Goal: Task Accomplishment & Management: Use online tool/utility

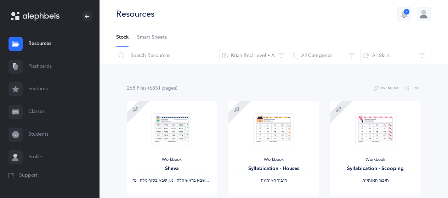
click at [39, 68] on link "Flashcards" at bounding box center [49, 66] width 99 height 23
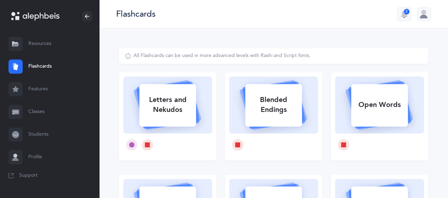
click at [183, 108] on div "Letters and Nekudos" at bounding box center [167, 105] width 57 height 28
select select
select select "single"
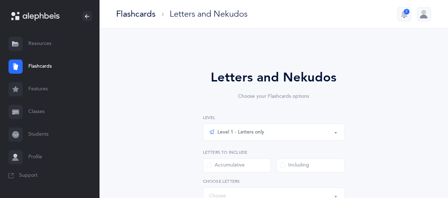
select select "27"
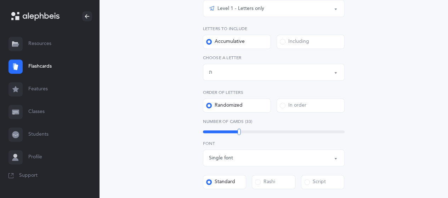
scroll to position [125, 0]
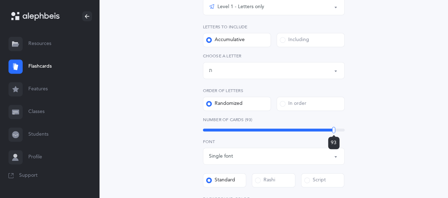
click at [334, 130] on div "93" at bounding box center [274, 130] width 142 height 3
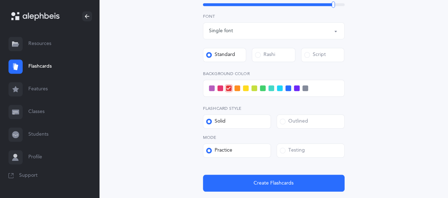
scroll to position [274, 0]
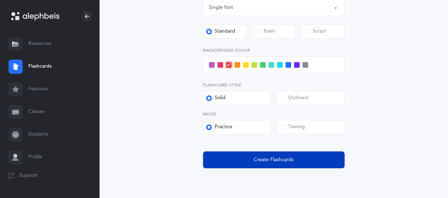
click at [286, 159] on span "Create Flashcards" at bounding box center [274, 159] width 40 height 7
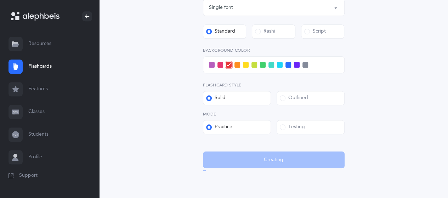
scroll to position [0, 0]
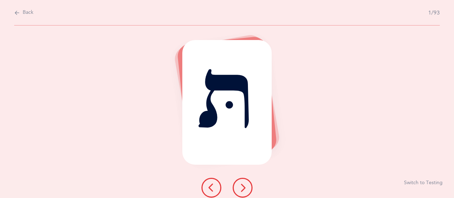
click at [247, 192] on button at bounding box center [242, 188] width 20 height 20
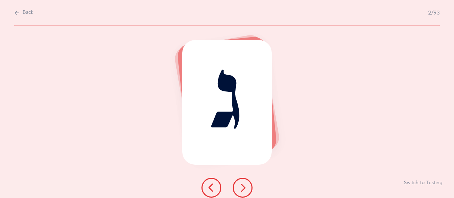
click at [247, 192] on button at bounding box center [242, 188] width 20 height 20
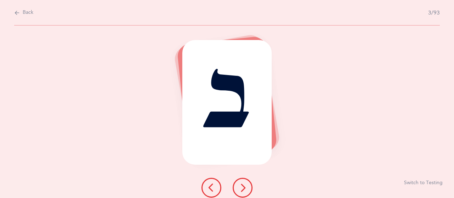
click at [247, 192] on button at bounding box center [242, 188] width 20 height 20
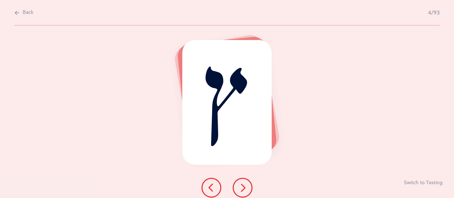
click at [247, 192] on button at bounding box center [242, 188] width 20 height 20
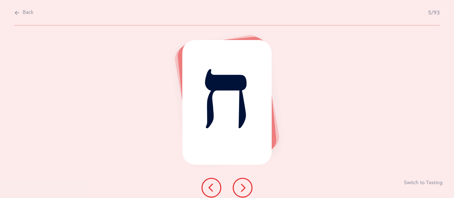
click at [247, 192] on button at bounding box center [242, 188] width 20 height 20
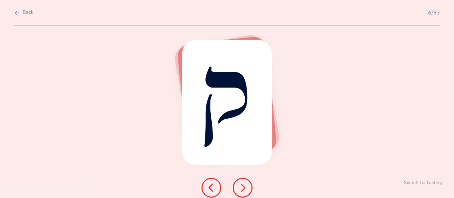
click at [247, 192] on button at bounding box center [242, 188] width 20 height 20
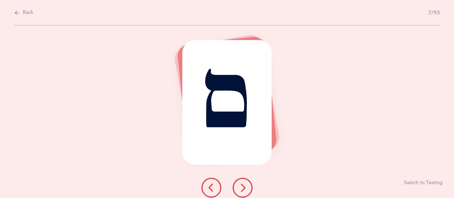
click at [247, 192] on button at bounding box center [242, 188] width 20 height 20
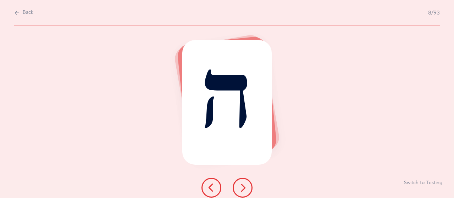
click at [247, 192] on button at bounding box center [242, 188] width 20 height 20
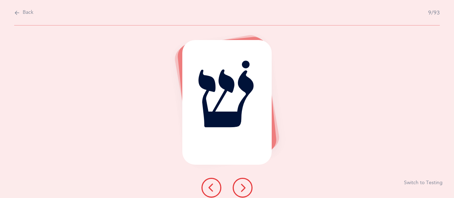
click at [247, 192] on button at bounding box center [242, 188] width 20 height 20
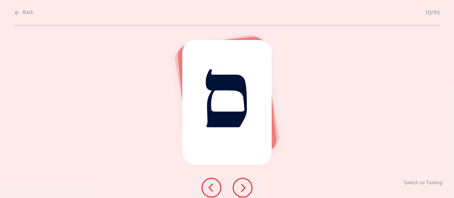
click at [247, 192] on button at bounding box center [242, 188] width 20 height 20
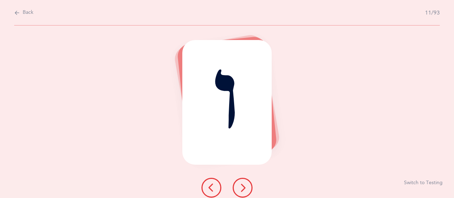
click at [247, 192] on button at bounding box center [242, 188] width 20 height 20
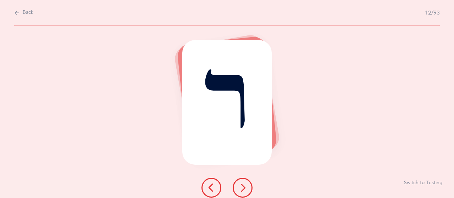
click at [247, 192] on button at bounding box center [242, 188] width 20 height 20
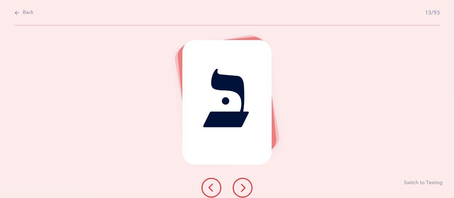
click at [246, 192] on button at bounding box center [242, 188] width 20 height 20
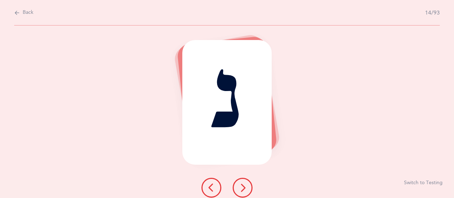
click at [243, 189] on icon at bounding box center [242, 188] width 9 height 9
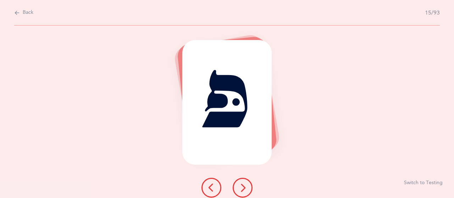
click at [243, 187] on icon at bounding box center [242, 188] width 9 height 9
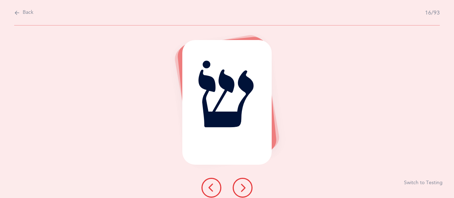
click at [247, 183] on button at bounding box center [242, 188] width 20 height 20
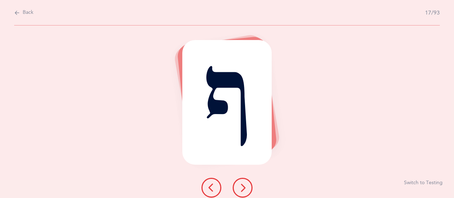
click at [248, 184] on button at bounding box center [242, 188] width 20 height 20
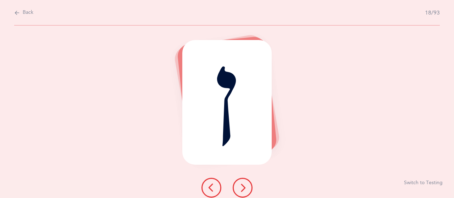
click at [242, 192] on button at bounding box center [242, 188] width 20 height 20
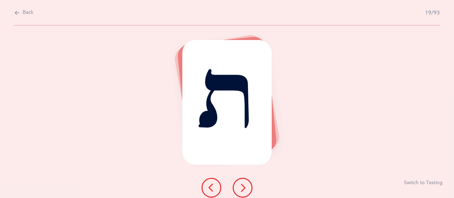
click at [242, 192] on button at bounding box center [242, 188] width 20 height 20
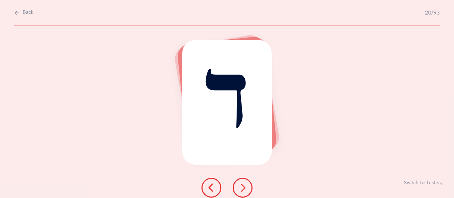
click at [245, 195] on button at bounding box center [242, 188] width 20 height 20
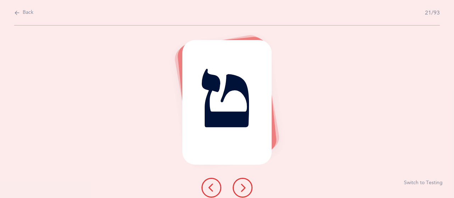
click at [245, 195] on button at bounding box center [242, 188] width 20 height 20
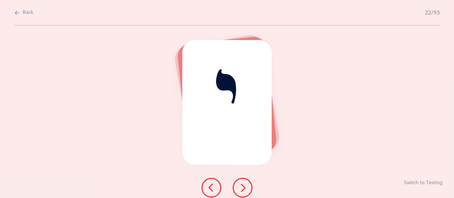
click at [245, 190] on icon at bounding box center [242, 188] width 9 height 9
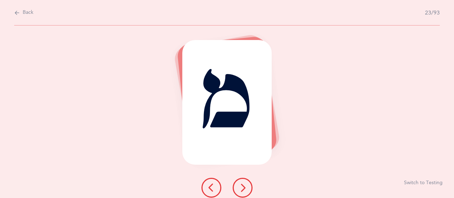
click at [245, 190] on icon at bounding box center [242, 188] width 9 height 9
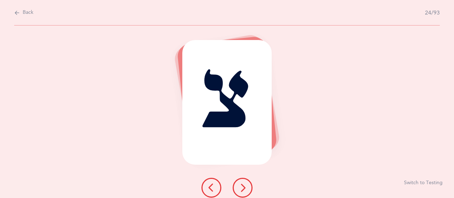
click at [245, 190] on icon at bounding box center [242, 188] width 9 height 9
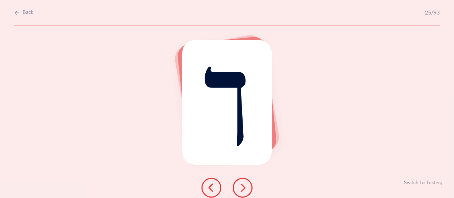
click at [245, 190] on icon at bounding box center [242, 188] width 9 height 9
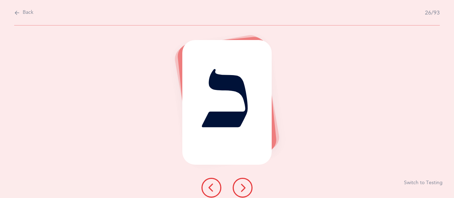
click at [201, 185] on div at bounding box center [227, 188] width 62 height 20
click at [214, 185] on icon at bounding box center [211, 188] width 9 height 9
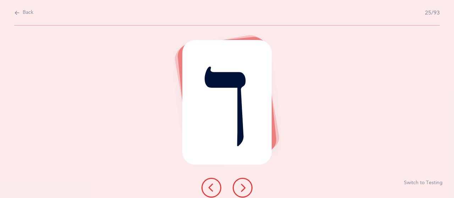
drag, startPoint x: 240, startPoint y: 185, endPoint x: 235, endPoint y: 183, distance: 5.4
click at [239, 185] on icon at bounding box center [242, 188] width 9 height 9
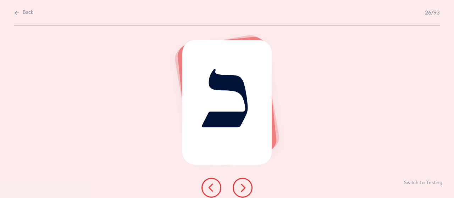
click at [231, 179] on div at bounding box center [227, 188] width 62 height 20
click at [242, 184] on icon at bounding box center [242, 188] width 9 height 9
click at [243, 189] on icon at bounding box center [242, 188] width 9 height 9
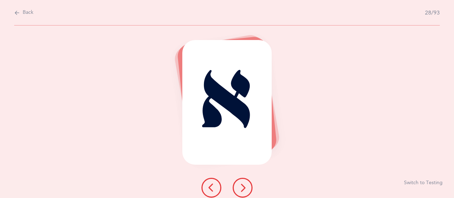
click at [241, 185] on icon at bounding box center [242, 188] width 9 height 9
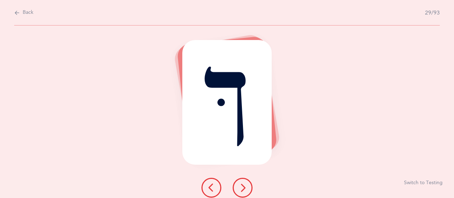
click at [239, 190] on icon at bounding box center [242, 188] width 9 height 9
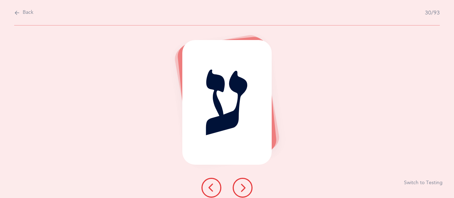
click at [240, 190] on icon at bounding box center [242, 188] width 9 height 9
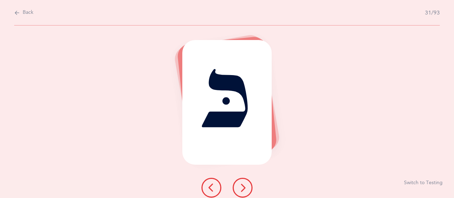
click at [242, 189] on icon at bounding box center [242, 188] width 9 height 9
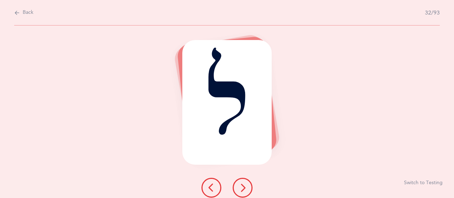
click at [240, 188] on icon at bounding box center [242, 188] width 9 height 9
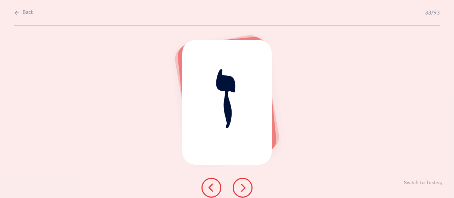
click at [240, 186] on icon at bounding box center [242, 188] width 9 height 9
click at [240, 187] on icon at bounding box center [242, 188] width 9 height 9
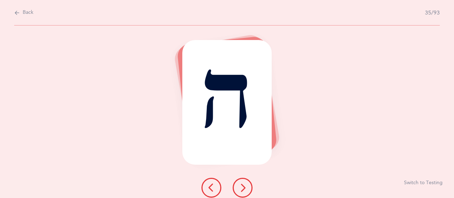
click at [239, 188] on icon at bounding box center [242, 188] width 9 height 9
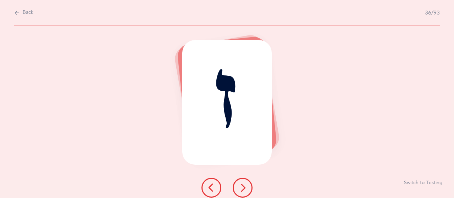
click at [239, 187] on icon at bounding box center [242, 188] width 9 height 9
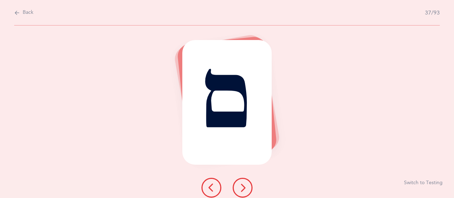
click at [241, 189] on icon at bounding box center [242, 188] width 9 height 9
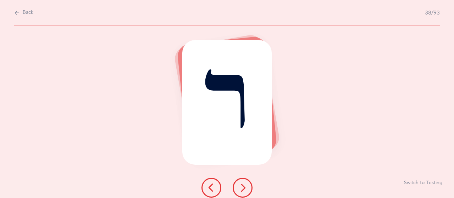
click at [237, 192] on button at bounding box center [242, 188] width 20 height 20
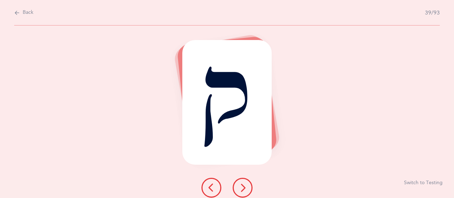
click at [239, 190] on icon at bounding box center [242, 188] width 9 height 9
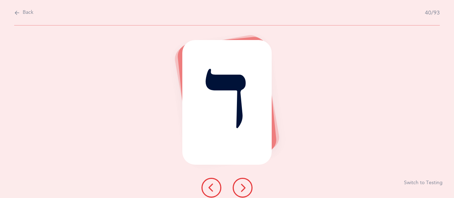
click at [239, 191] on icon at bounding box center [242, 188] width 9 height 9
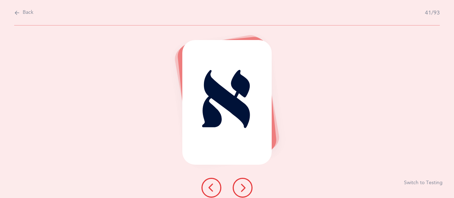
click at [242, 187] on icon at bounding box center [242, 188] width 9 height 9
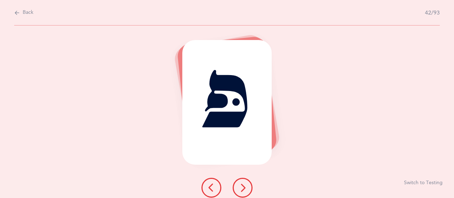
click at [240, 190] on icon at bounding box center [242, 188] width 9 height 9
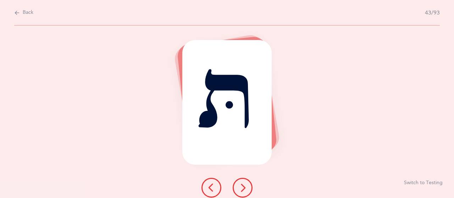
click at [241, 187] on icon at bounding box center [242, 188] width 9 height 9
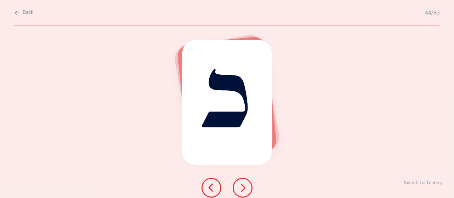
click at [241, 190] on icon at bounding box center [242, 188] width 9 height 9
click at [241, 189] on icon at bounding box center [242, 188] width 9 height 9
click at [239, 187] on icon at bounding box center [242, 188] width 9 height 9
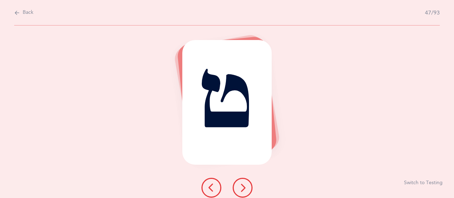
click at [245, 190] on icon at bounding box center [242, 188] width 9 height 9
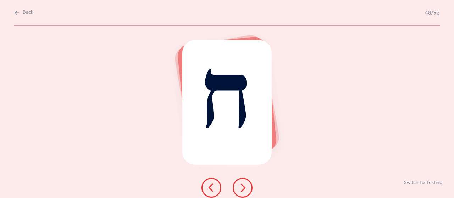
click at [242, 190] on icon at bounding box center [242, 188] width 9 height 9
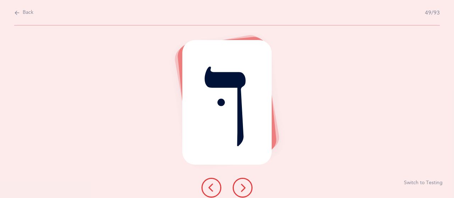
click at [242, 189] on icon at bounding box center [242, 188] width 9 height 9
click at [240, 192] on button at bounding box center [242, 188] width 20 height 20
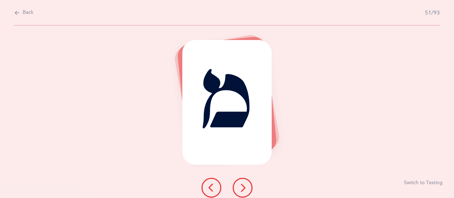
click at [238, 190] on icon at bounding box center [242, 188] width 9 height 9
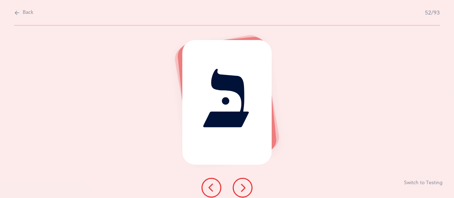
click at [242, 189] on icon at bounding box center [242, 188] width 9 height 9
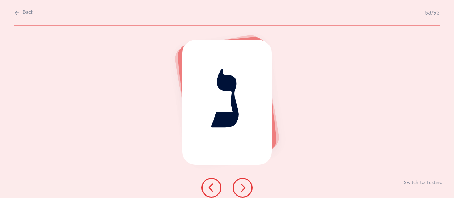
click at [239, 187] on icon at bounding box center [242, 188] width 9 height 9
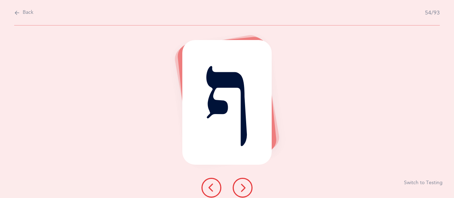
click at [238, 190] on icon at bounding box center [242, 188] width 9 height 9
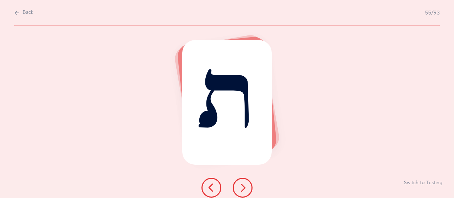
click at [240, 190] on icon at bounding box center [242, 188] width 9 height 9
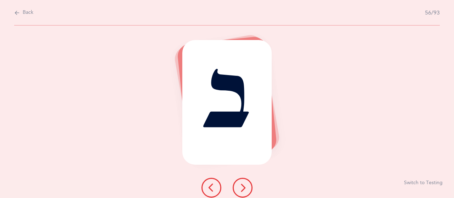
click at [249, 173] on div "ב Switch to Testing" at bounding box center [227, 112] width 454 height 173
click at [250, 184] on button at bounding box center [242, 188] width 20 height 20
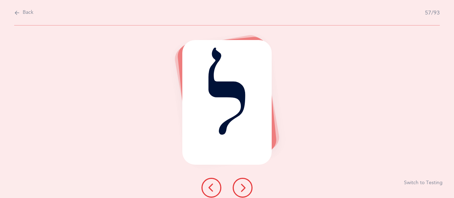
click at [238, 185] on icon at bounding box center [242, 188] width 9 height 9
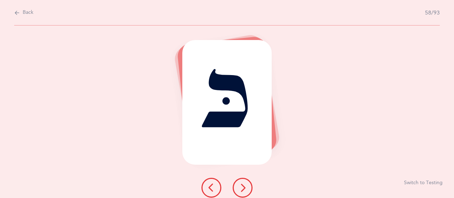
click at [240, 185] on icon at bounding box center [242, 188] width 9 height 9
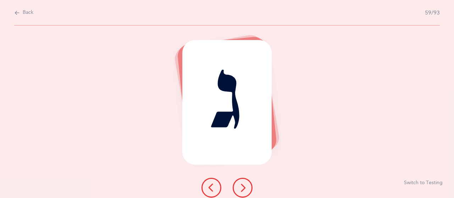
click at [240, 185] on icon at bounding box center [242, 188] width 9 height 9
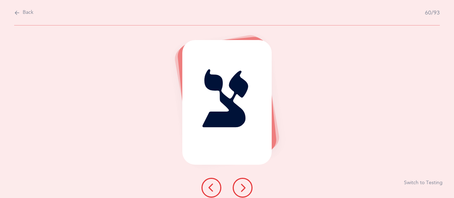
drag, startPoint x: 73, startPoint y: 45, endPoint x: 113, endPoint y: 117, distance: 82.3
click at [113, 117] on div "צ Switch to Testing" at bounding box center [227, 112] width 454 height 173
click at [176, 198] on html "[PERSON_NAME] Resources Resources Flashcards Flashcards Features Features Class…" at bounding box center [227, 99] width 454 height 198
click at [237, 183] on button at bounding box center [242, 188] width 20 height 20
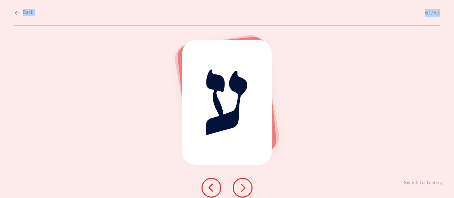
click at [237, 183] on button at bounding box center [242, 188] width 20 height 20
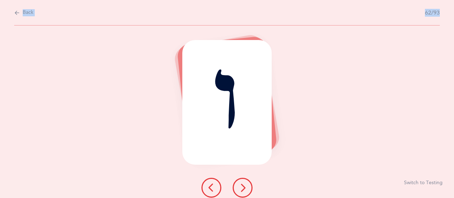
click at [236, 183] on button at bounding box center [242, 188] width 20 height 20
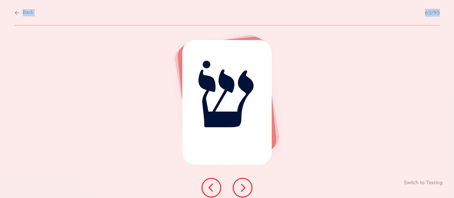
click at [236, 183] on button at bounding box center [242, 188] width 20 height 20
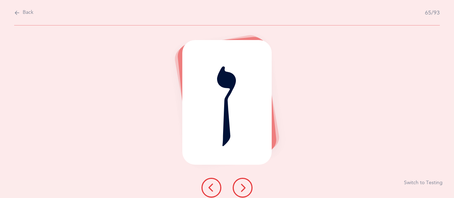
click at [230, 175] on div "ן Switch to Testing" at bounding box center [227, 112] width 454 height 173
click at [239, 186] on icon at bounding box center [242, 188] width 9 height 9
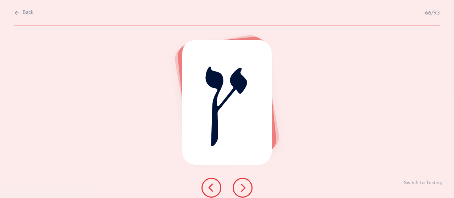
click at [239, 186] on icon at bounding box center [242, 188] width 9 height 9
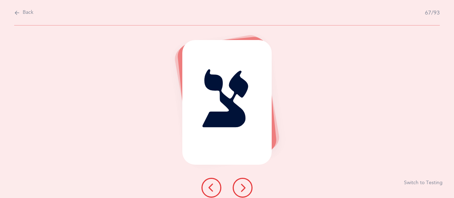
click at [243, 187] on icon at bounding box center [242, 188] width 9 height 9
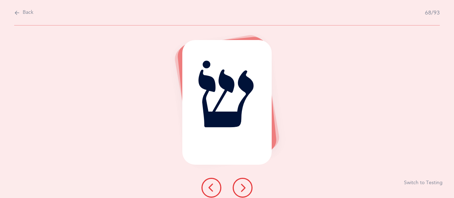
click at [20, 11] on button "Back" at bounding box center [23, 13] width 19 height 8
select select "27"
select select "single"
